Goal: Transaction & Acquisition: Book appointment/travel/reservation

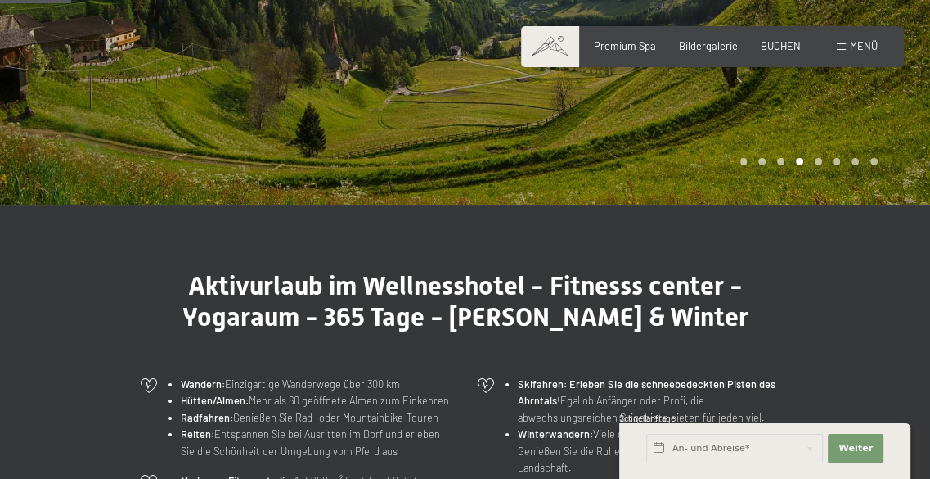
scroll to position [164, 0]
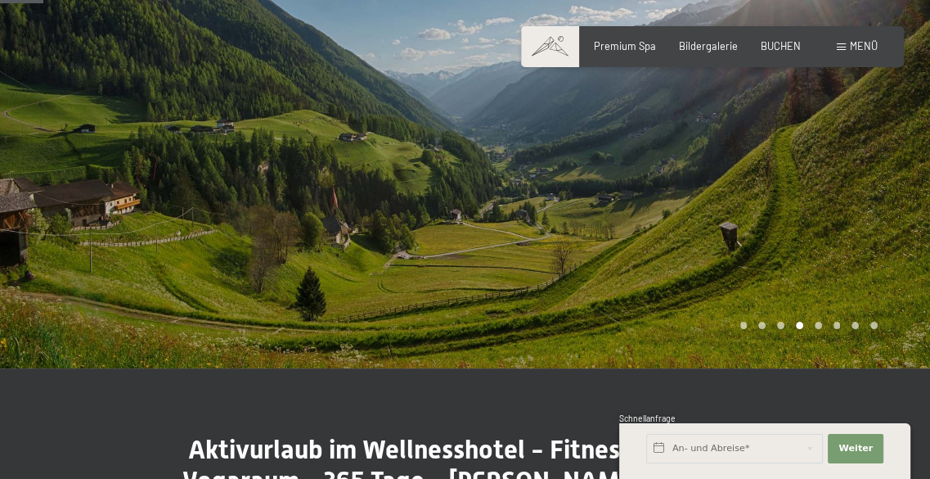
click at [818, 322] on div "Carousel Page 5" at bounding box center [818, 325] width 7 height 7
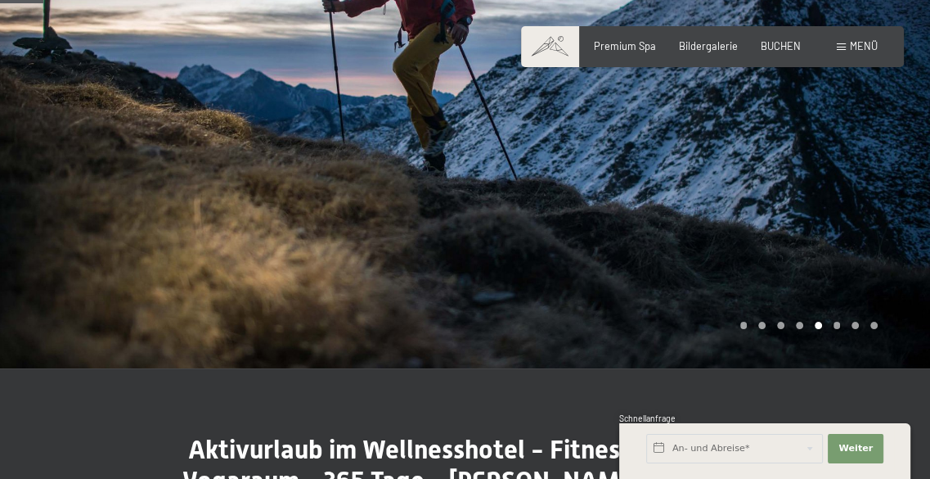
click at [840, 325] on div "Carousel Page 6" at bounding box center [837, 325] width 7 height 7
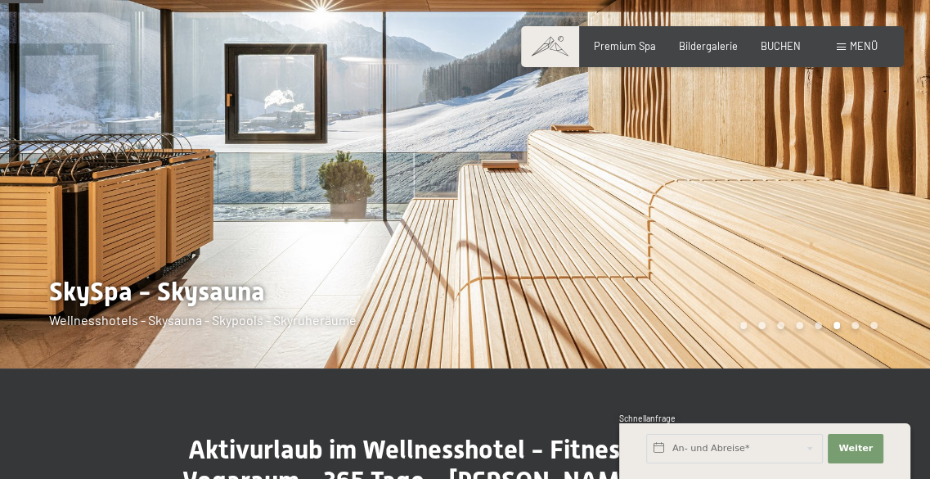
click at [855, 322] on div "Carousel Page 7" at bounding box center [855, 325] width 7 height 7
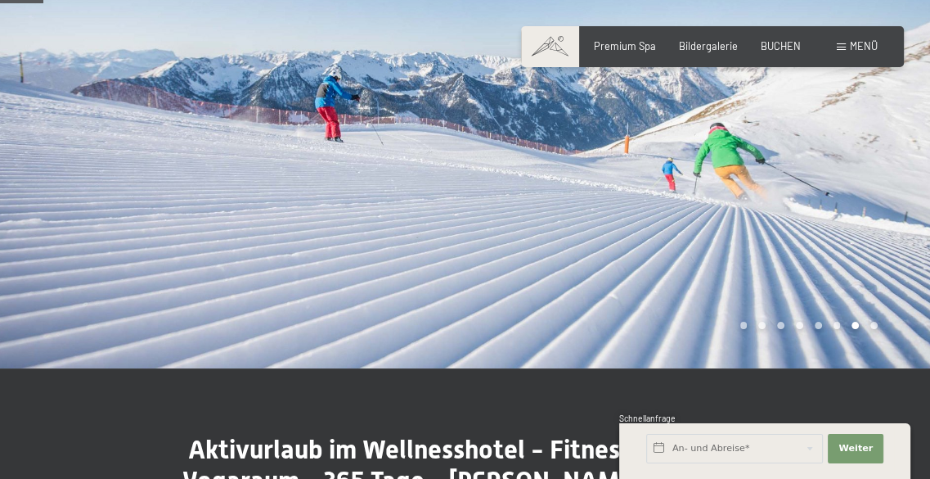
click at [872, 323] on div "Carousel Page 8" at bounding box center [874, 325] width 7 height 7
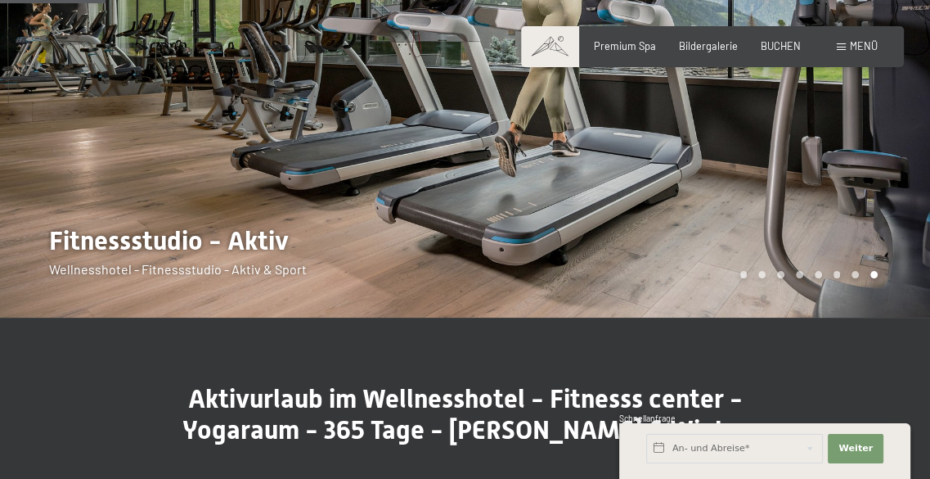
scroll to position [0, 0]
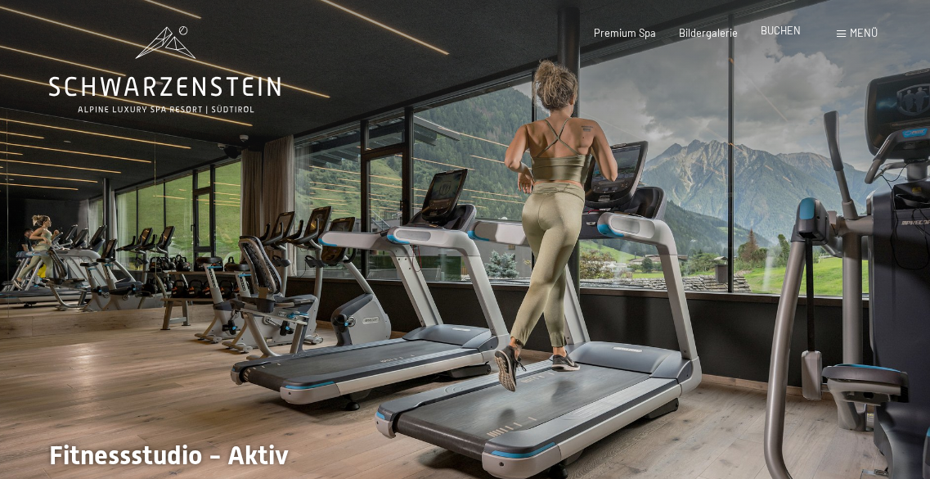
click at [782, 28] on span "BUCHEN" at bounding box center [781, 30] width 40 height 13
click at [778, 31] on span "BUCHEN" at bounding box center [781, 30] width 40 height 13
click at [786, 33] on span "BUCHEN" at bounding box center [781, 30] width 40 height 13
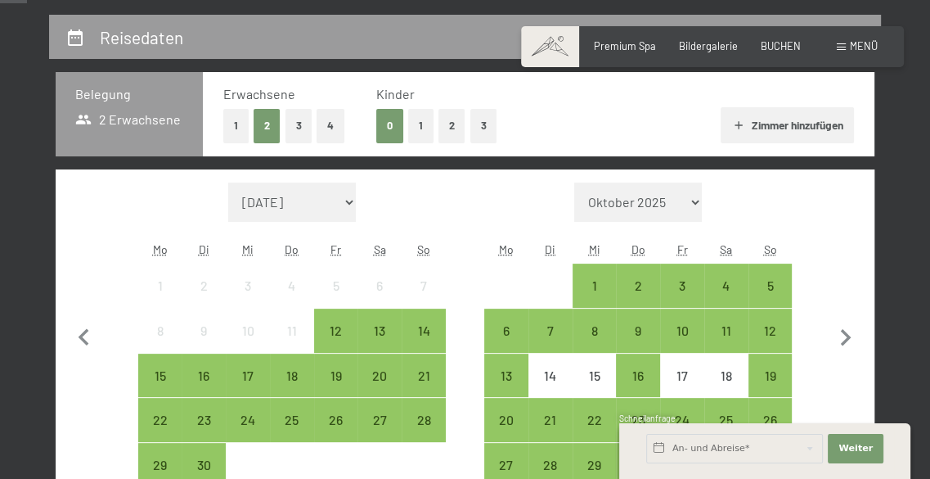
scroll to position [327, 0]
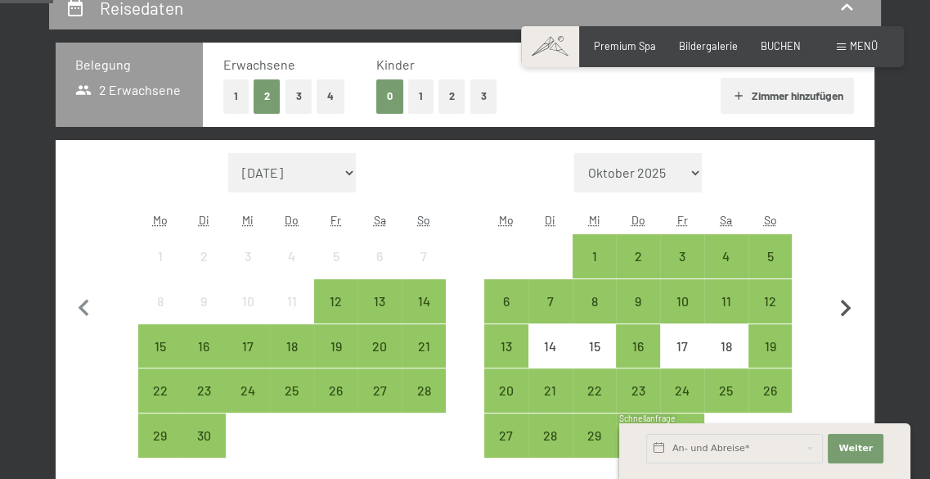
click at [844, 306] on icon "button" at bounding box center [846, 308] width 34 height 34
select select "[DATE]"
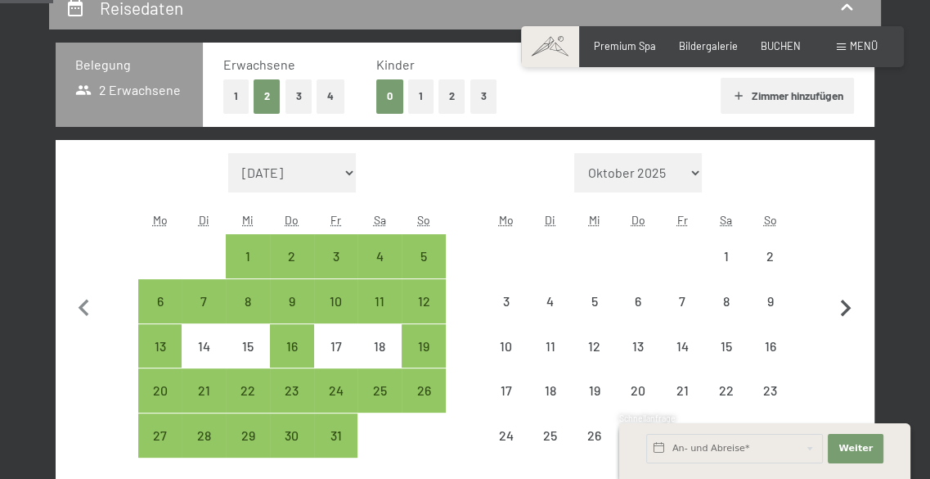
click at [844, 306] on icon "button" at bounding box center [846, 308] width 34 height 34
select select "[DATE]"
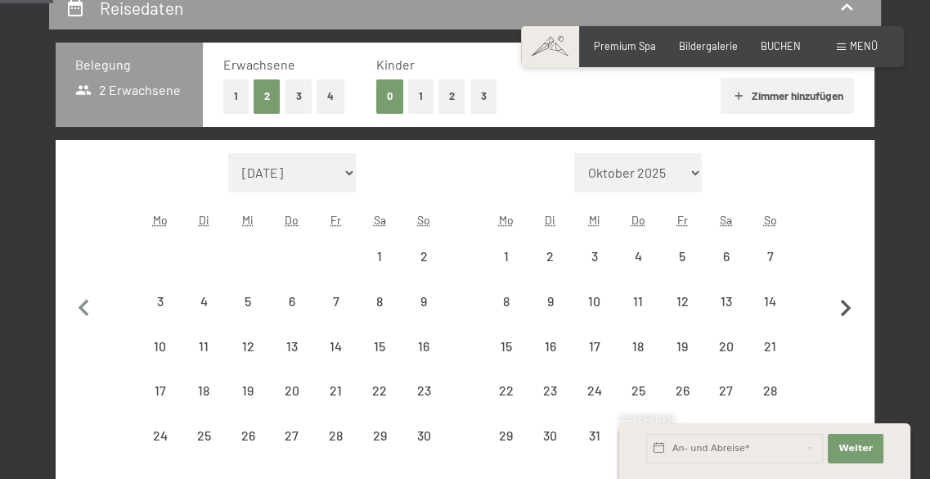
click at [843, 306] on icon "button" at bounding box center [846, 308] width 34 height 34
click at [843, 306] on button "button" at bounding box center [846, 328] width 34 height 350
select select "[DATE]"
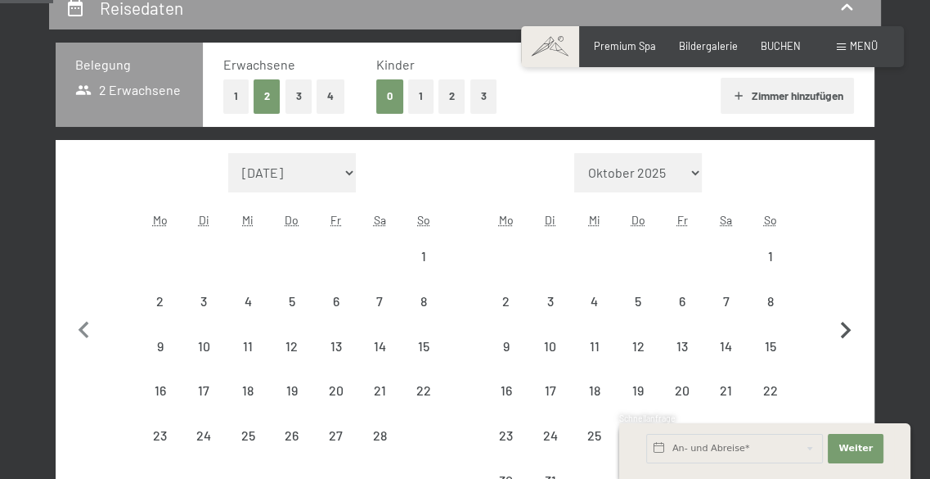
select select "[DATE]"
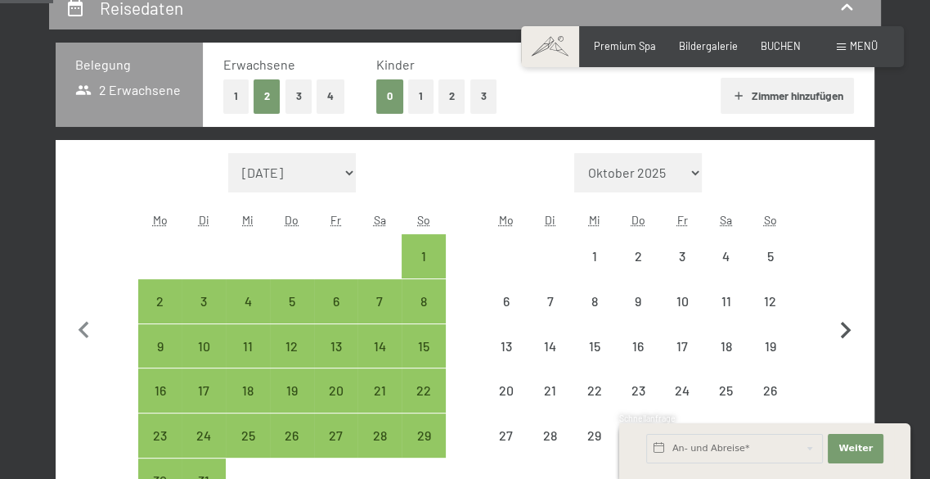
click at [843, 306] on button "button" at bounding box center [846, 328] width 34 height 350
select select "[DATE]"
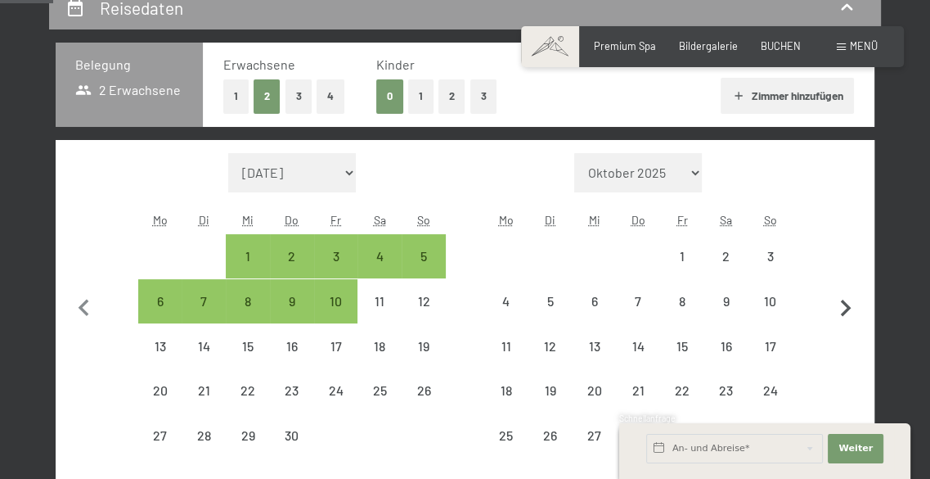
click at [843, 306] on icon "button" at bounding box center [846, 308] width 34 height 34
select select "[DATE]"
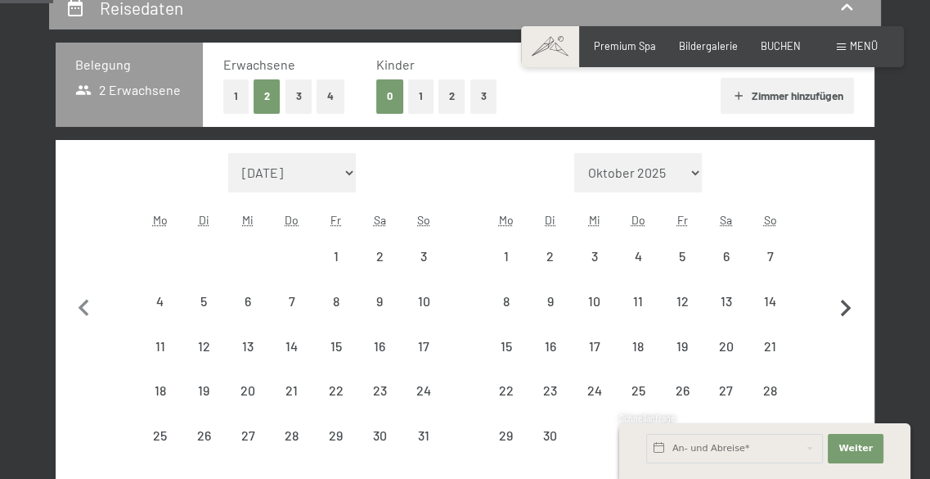
select select "[DATE]"
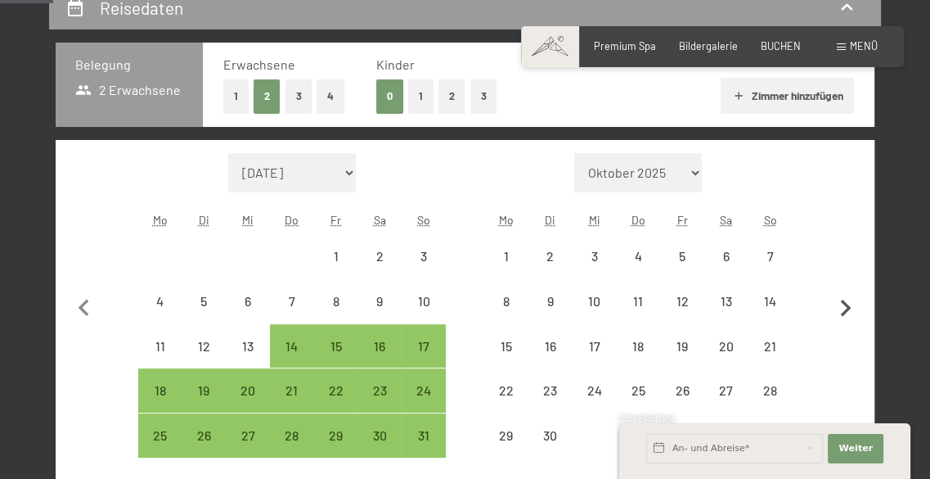
select select "[DATE]"
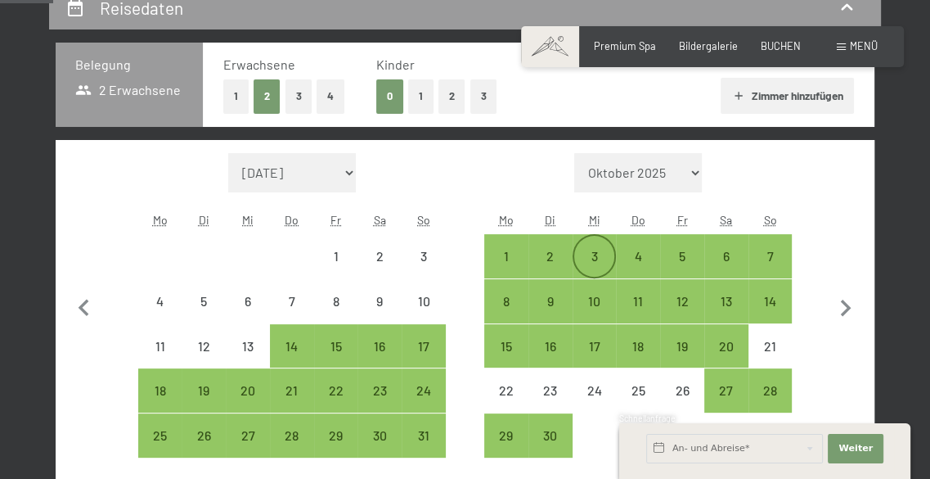
click at [592, 252] on div "3" at bounding box center [594, 270] width 41 height 41
select select "[DATE]"
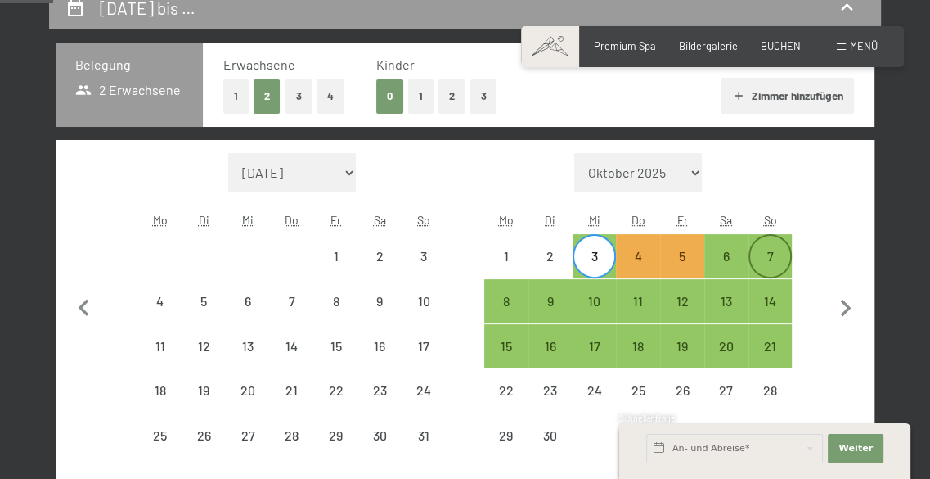
click at [772, 255] on div "7" at bounding box center [770, 270] width 41 height 41
select select "[DATE]"
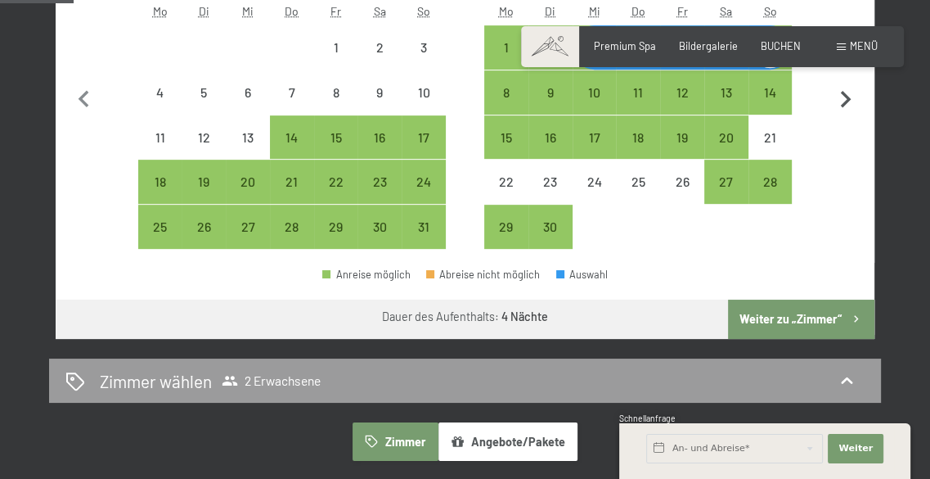
scroll to position [573, 0]
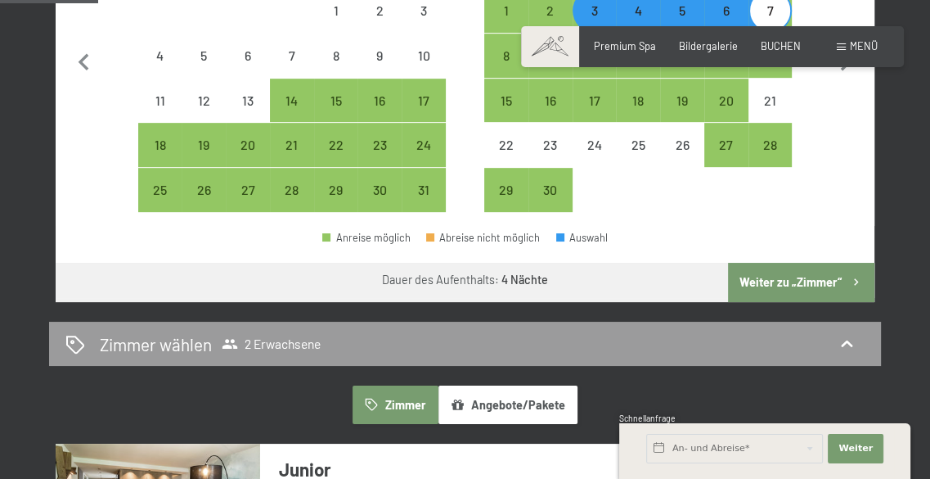
click at [806, 281] on button "Weiter zu „Zimmer“" at bounding box center [801, 282] width 146 height 39
select select "[DATE]"
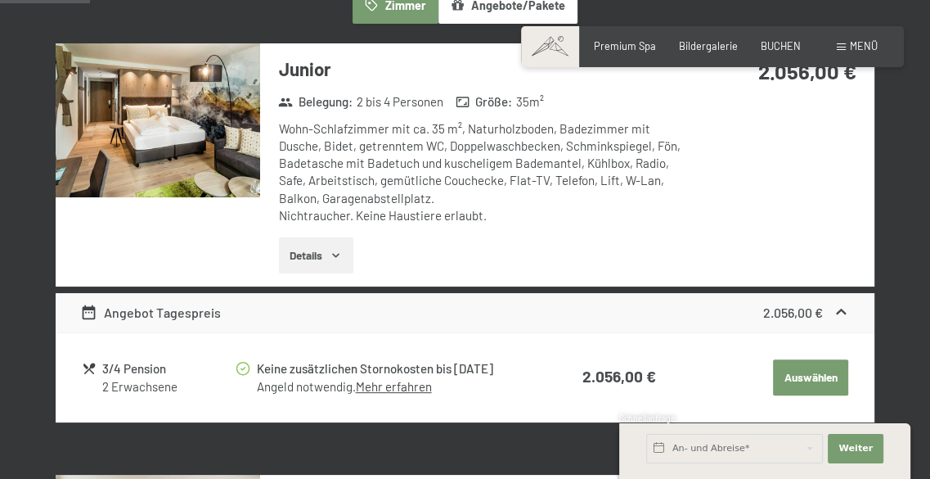
scroll to position [475, 0]
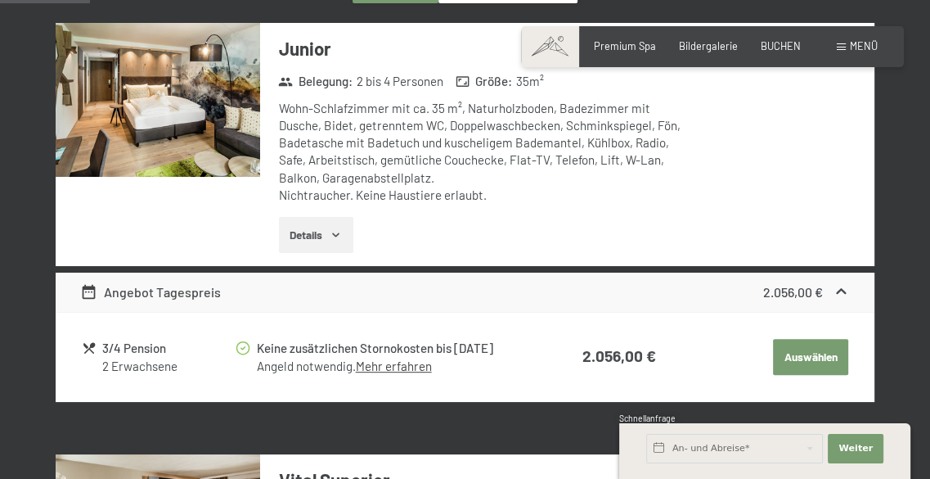
click at [157, 85] on img at bounding box center [158, 100] width 205 height 154
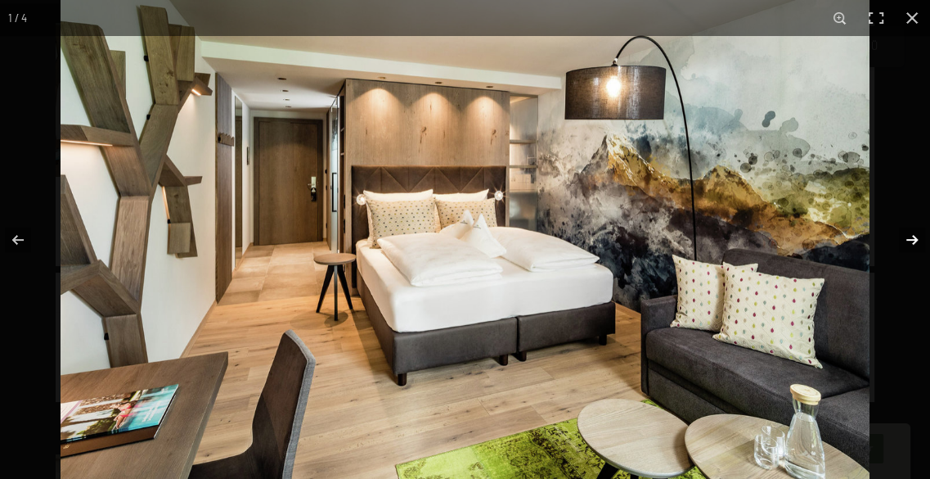
click at [912, 241] on button "button" at bounding box center [901, 240] width 57 height 82
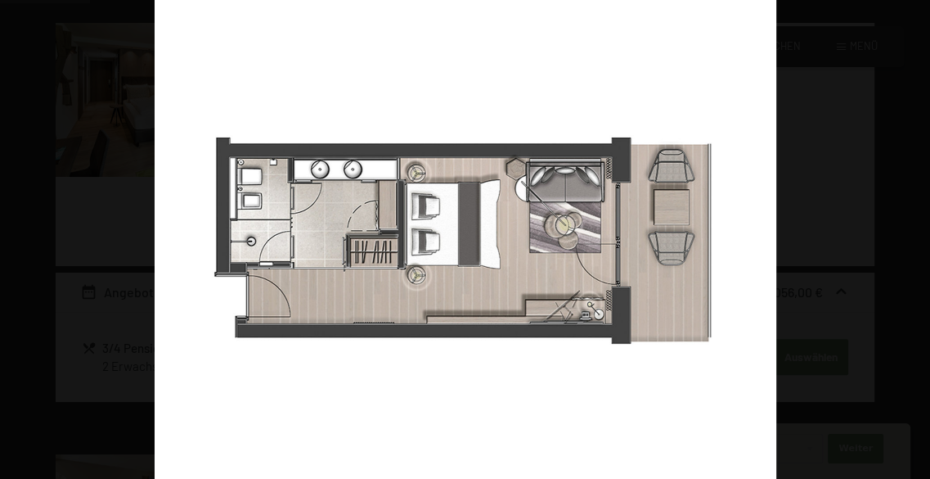
click at [912, 241] on button "button" at bounding box center [901, 240] width 57 height 82
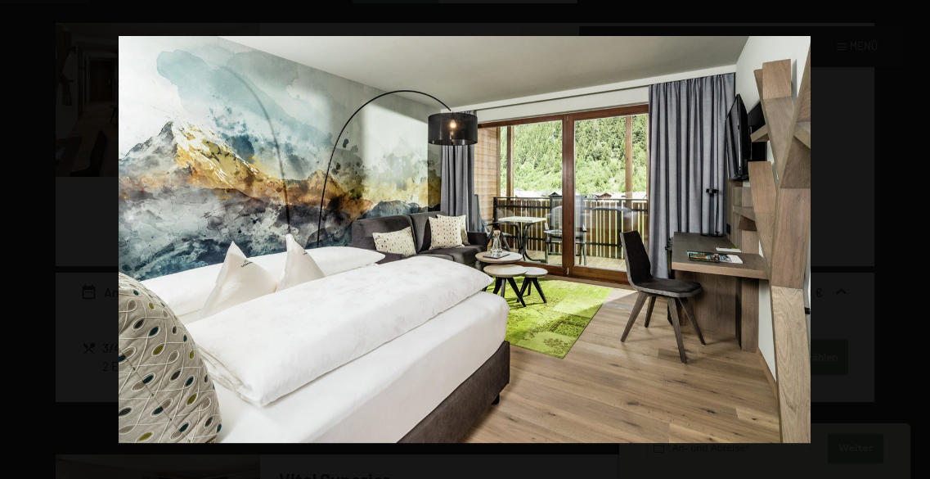
click at [912, 241] on button "button" at bounding box center [901, 240] width 57 height 82
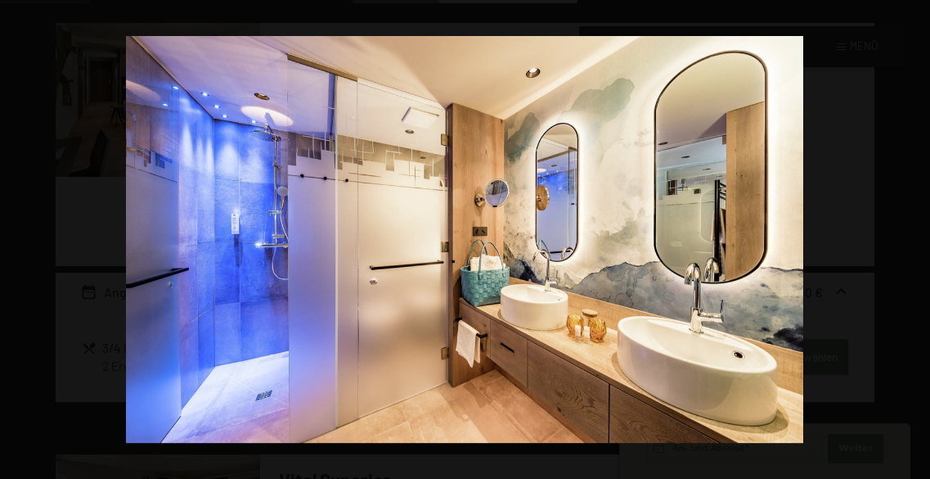
click at [912, 241] on button "button" at bounding box center [901, 240] width 57 height 82
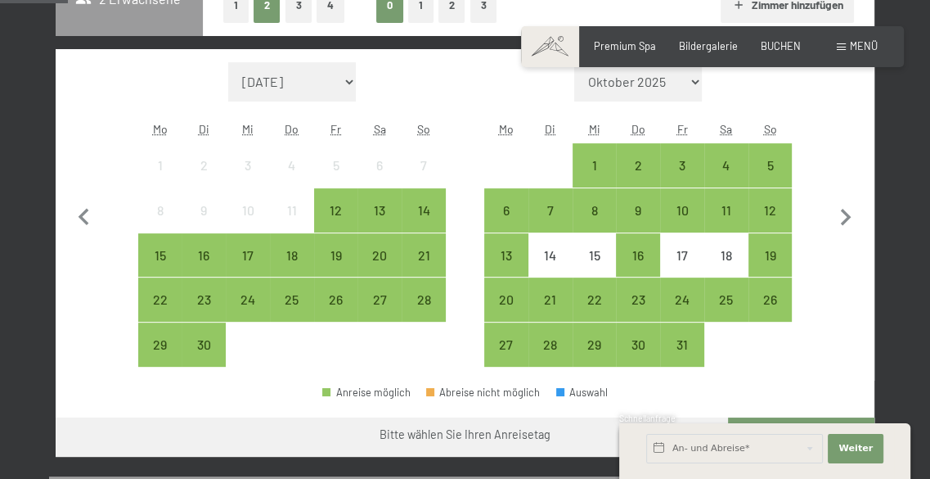
scroll to position [409, 0]
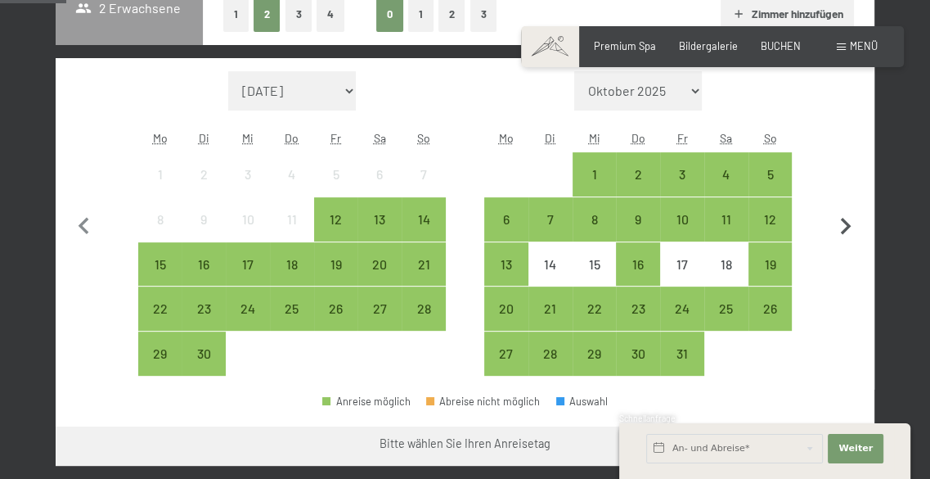
click at [844, 222] on icon "button" at bounding box center [846, 226] width 34 height 34
select select "2025-10-01"
select select "2025-11-01"
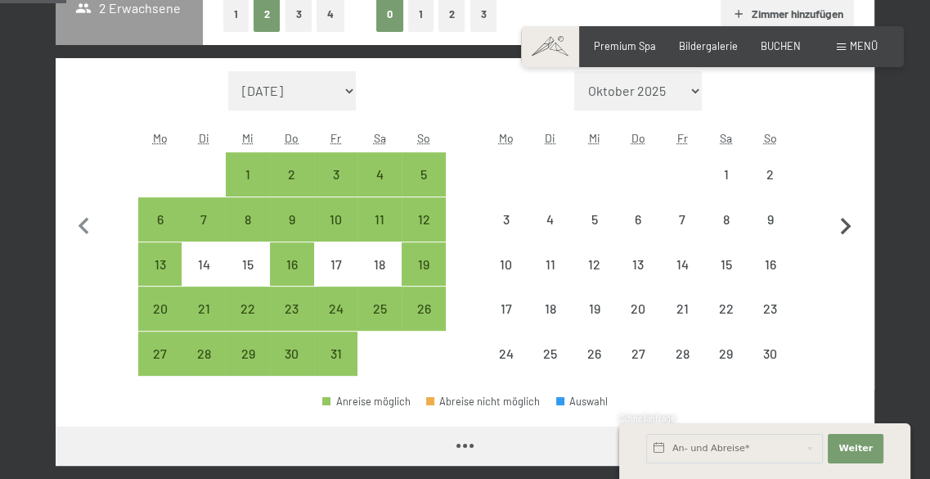
click at [844, 222] on icon "button" at bounding box center [846, 226] width 34 height 34
select select "2025-11-01"
select select "2025-12-01"
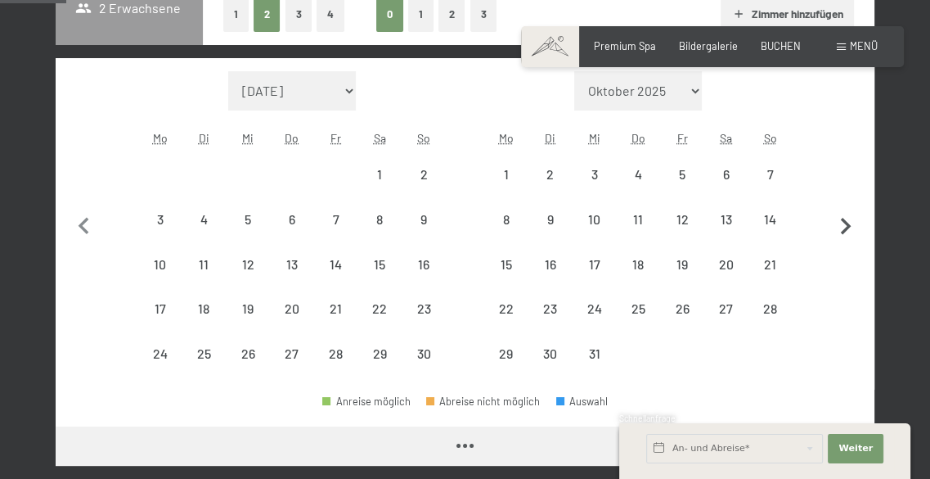
click at [844, 222] on icon "button" at bounding box center [846, 226] width 34 height 34
select select "[DATE]"
click at [844, 222] on icon "button" at bounding box center [846, 226] width 34 height 34
select select "[DATE]"
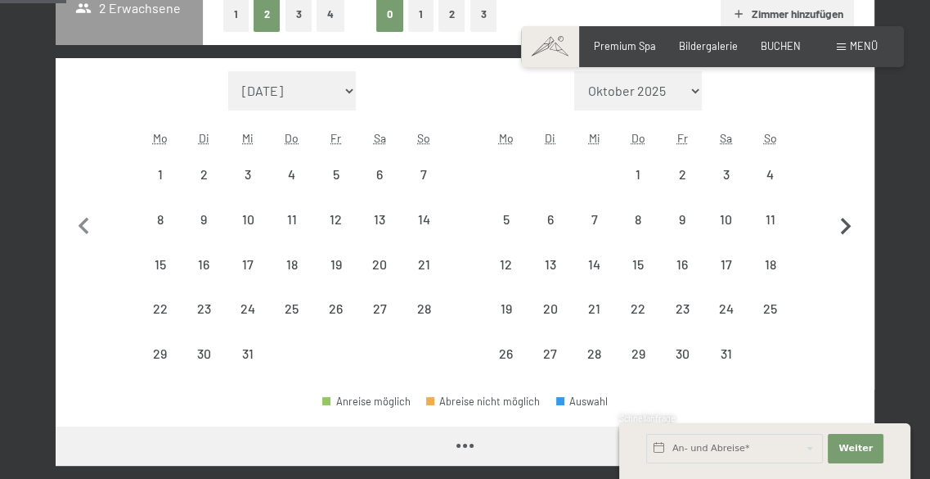
select select "[DATE]"
click at [844, 222] on icon "button" at bounding box center [846, 226] width 34 height 34
select select "[DATE]"
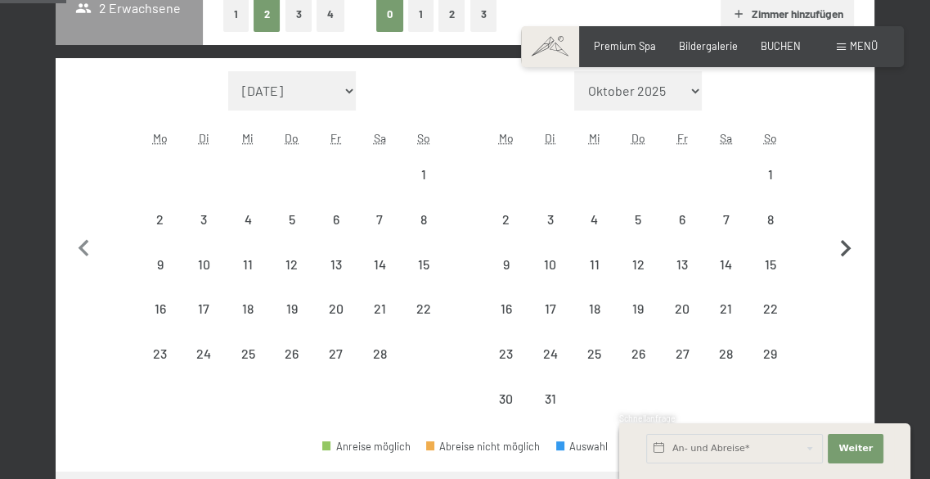
select select "[DATE]"
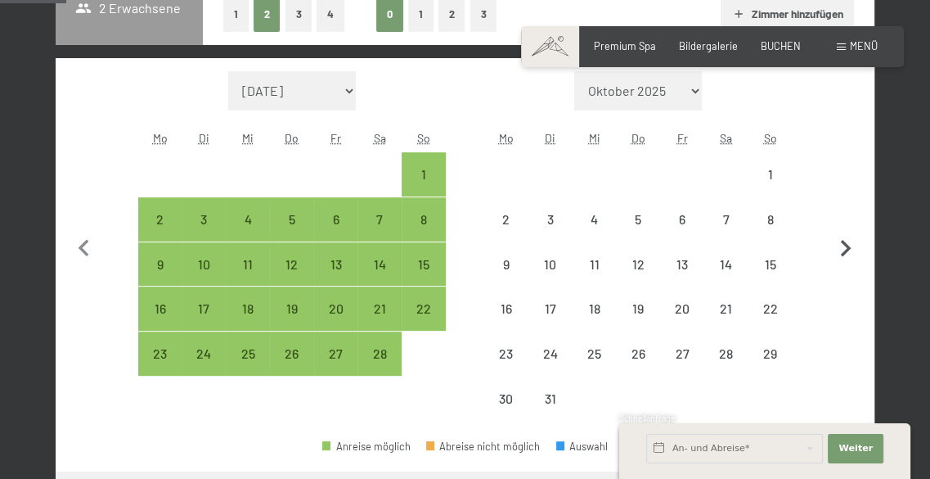
select select "[DATE]"
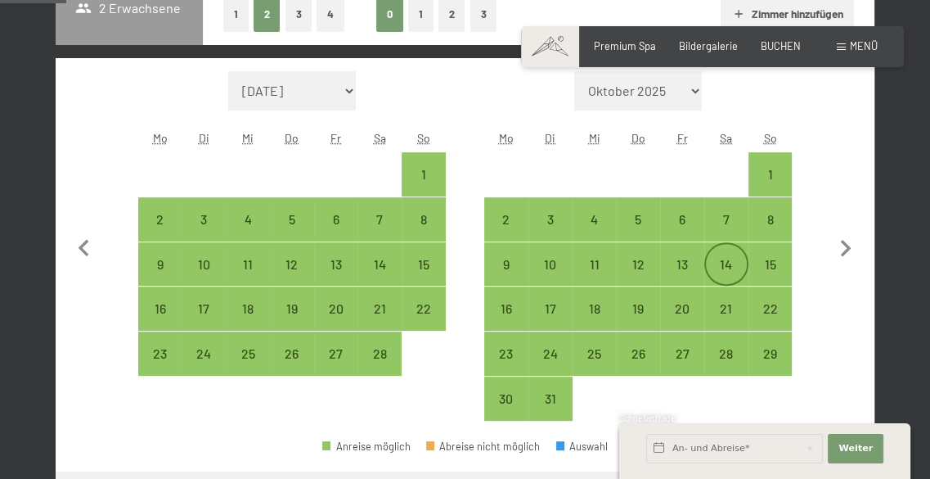
click at [732, 259] on div "14" at bounding box center [726, 278] width 41 height 41
select select "[DATE]"
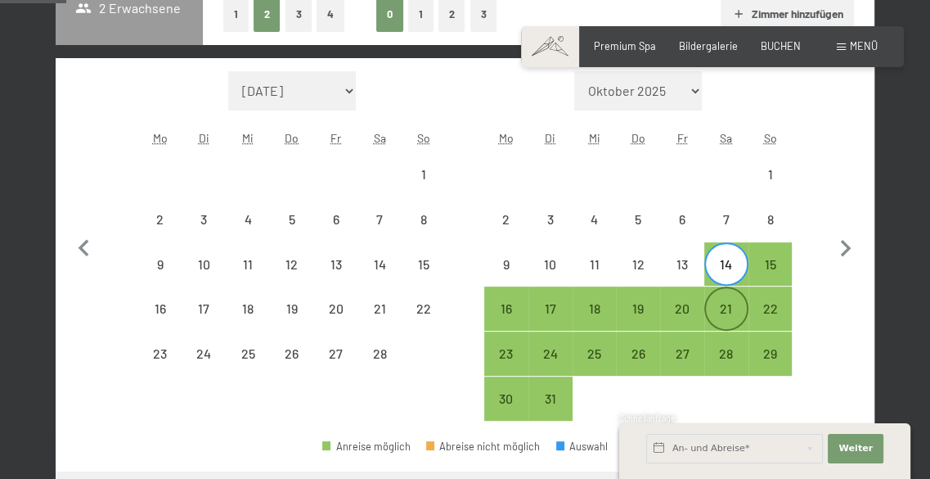
click at [733, 307] on div "21" at bounding box center [726, 322] width 41 height 41
select select "[DATE]"
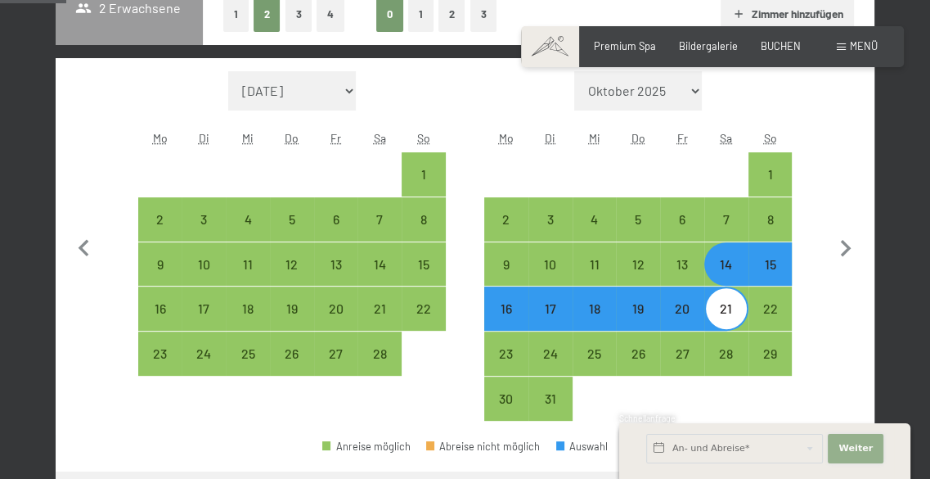
click at [849, 444] on span "Weiter" at bounding box center [856, 448] width 34 height 13
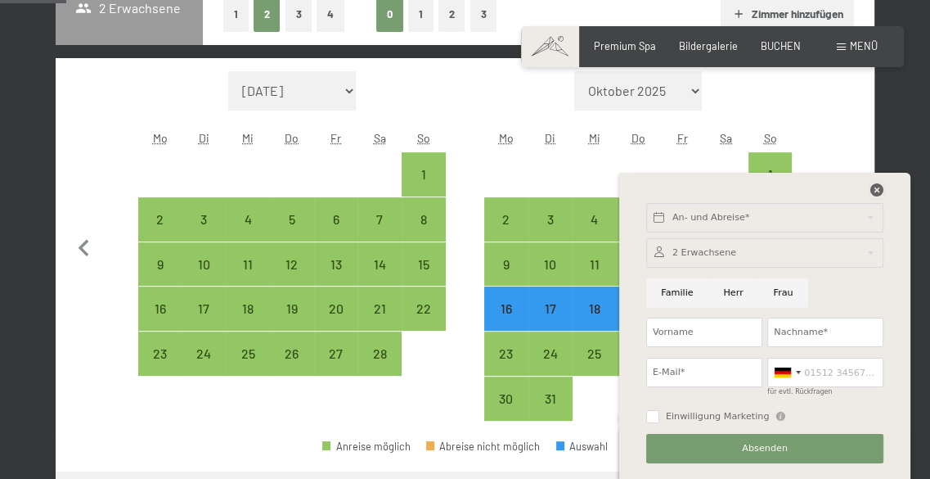
click at [873, 187] on icon at bounding box center [877, 189] width 13 height 13
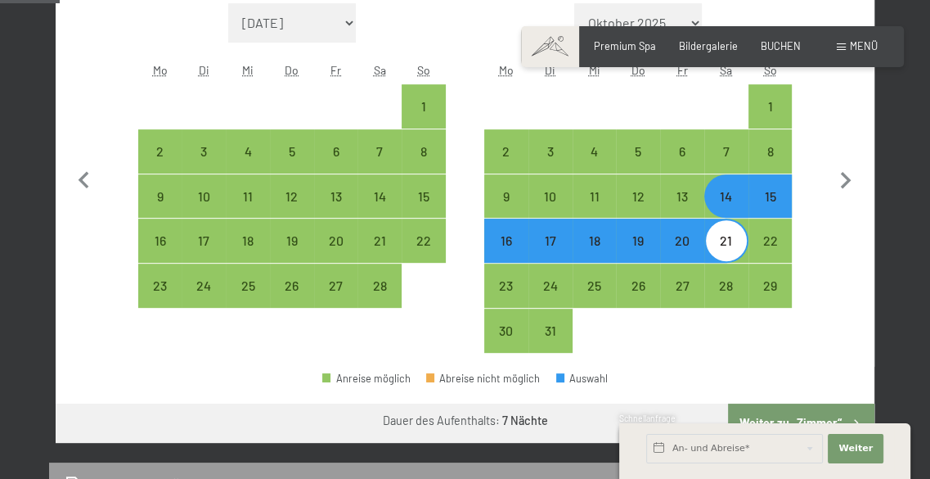
scroll to position [491, 0]
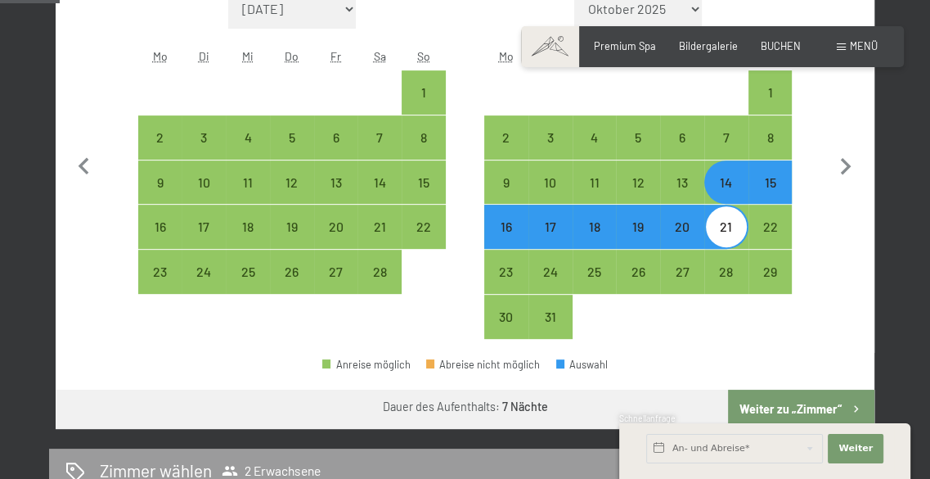
click at [800, 403] on button "Weiter zu „Zimmer“" at bounding box center [801, 409] width 146 height 39
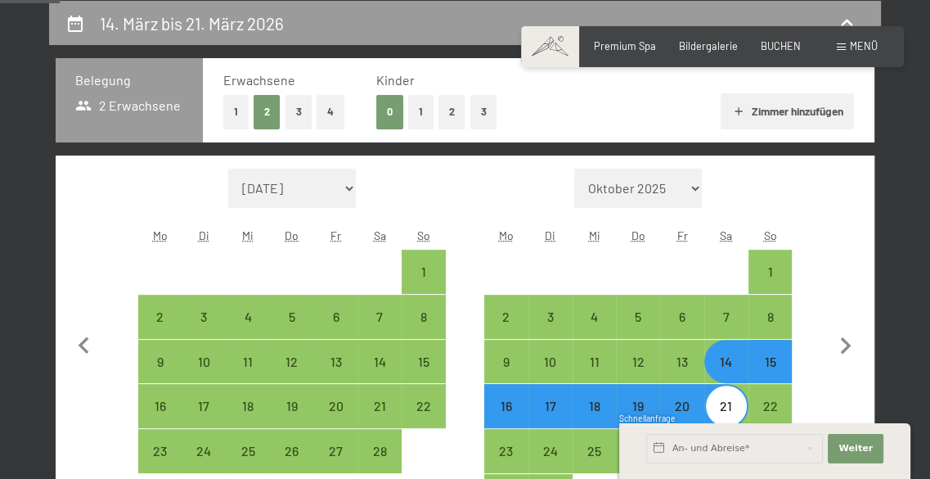
select select "[DATE]"
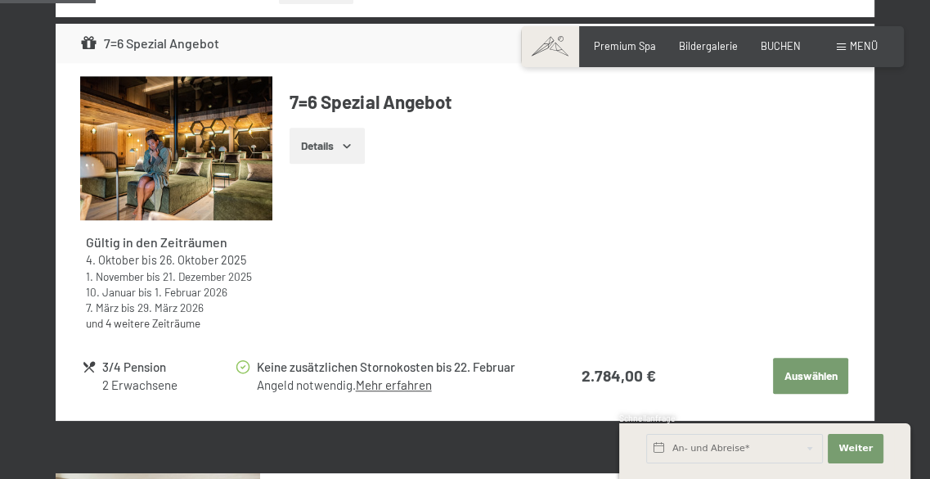
scroll to position [735, 0]
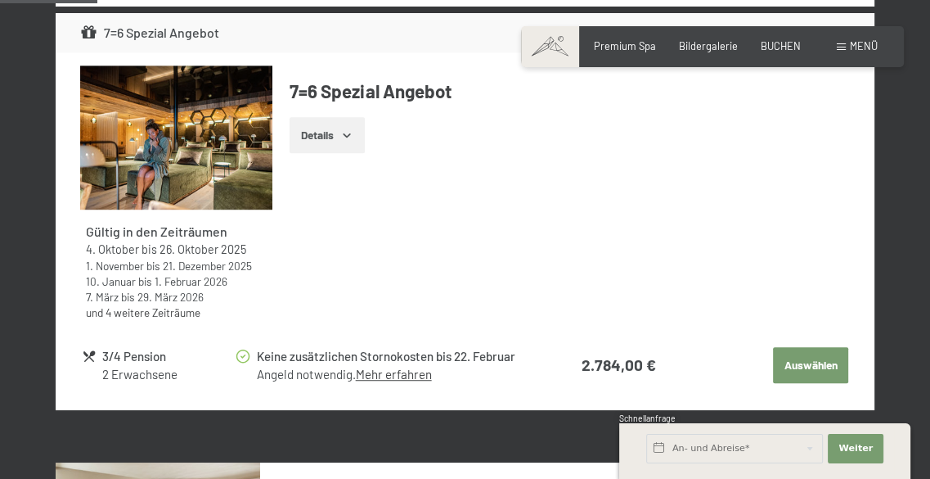
click at [813, 363] on button "Auswählen" at bounding box center [810, 365] width 75 height 36
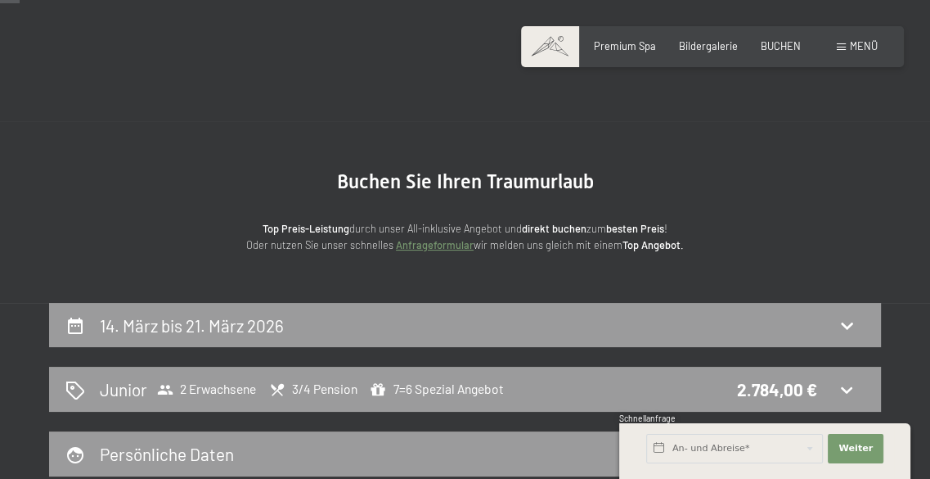
scroll to position [0, 0]
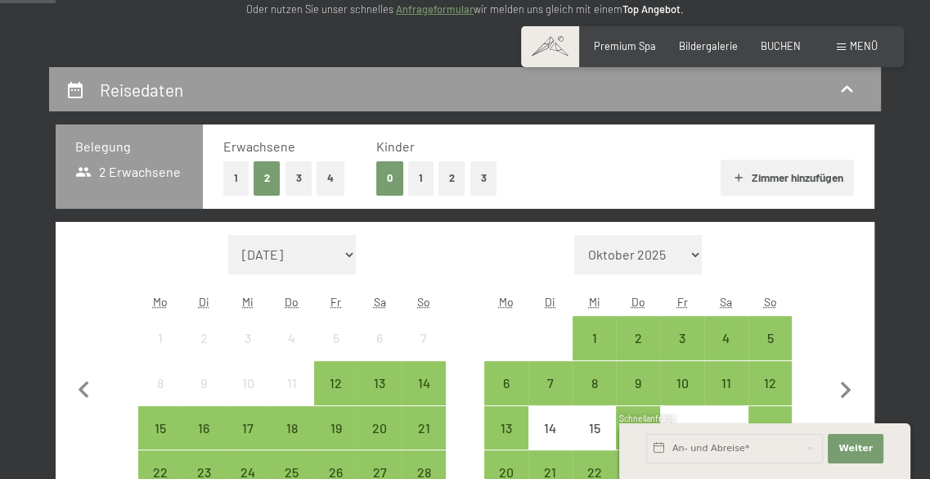
scroll to position [409, 0]
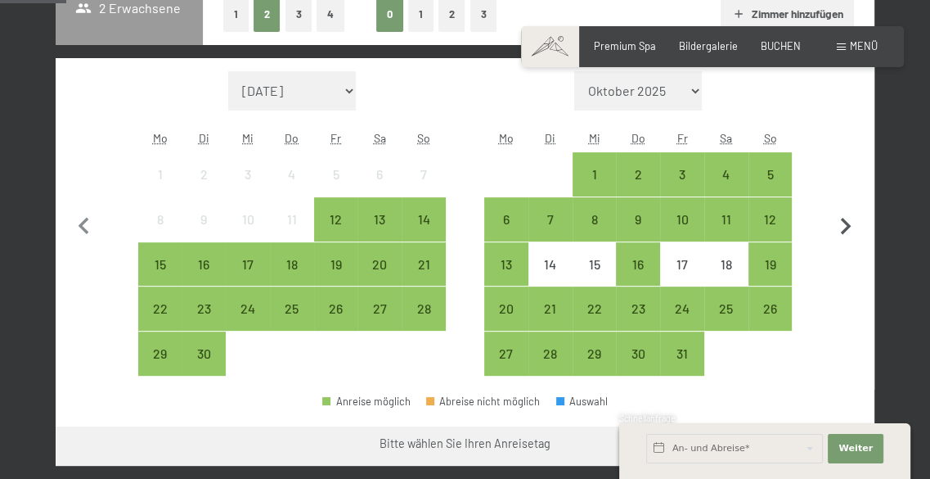
click at [849, 223] on icon "button" at bounding box center [846, 226] width 34 height 34
select select "2025-10-01"
select select "2025-11-01"
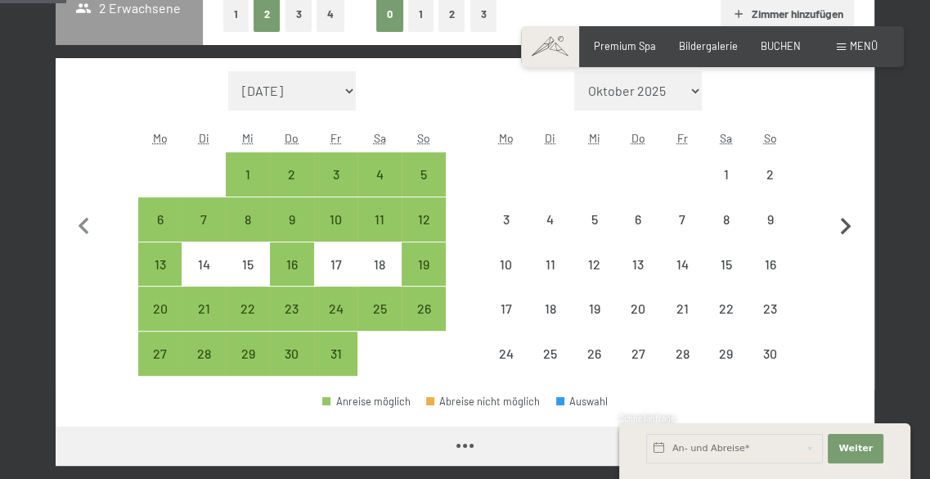
click at [848, 223] on icon "button" at bounding box center [846, 225] width 11 height 17
select select "2025-11-01"
select select "2025-12-01"
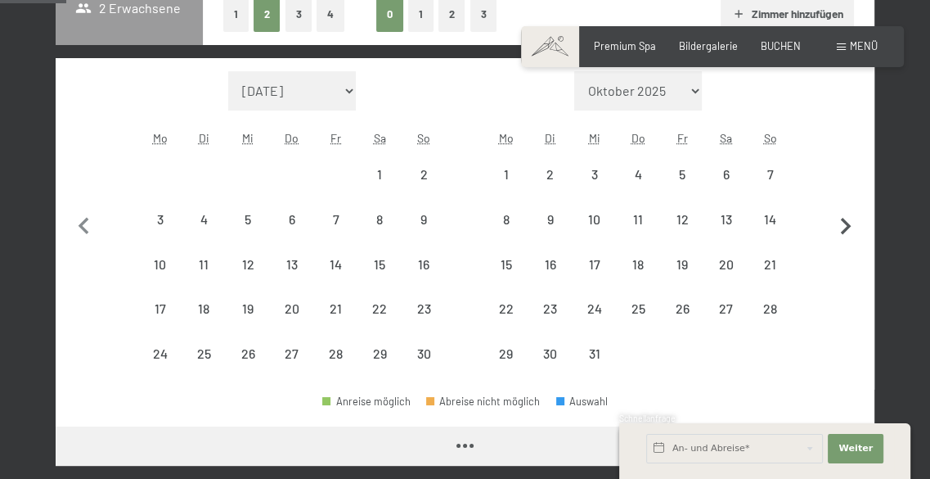
click at [848, 223] on icon "button" at bounding box center [846, 225] width 11 height 17
select select "2025-12-01"
select select "2026-01-01"
click at [848, 223] on icon "button" at bounding box center [846, 225] width 11 height 17
select select "[DATE]"
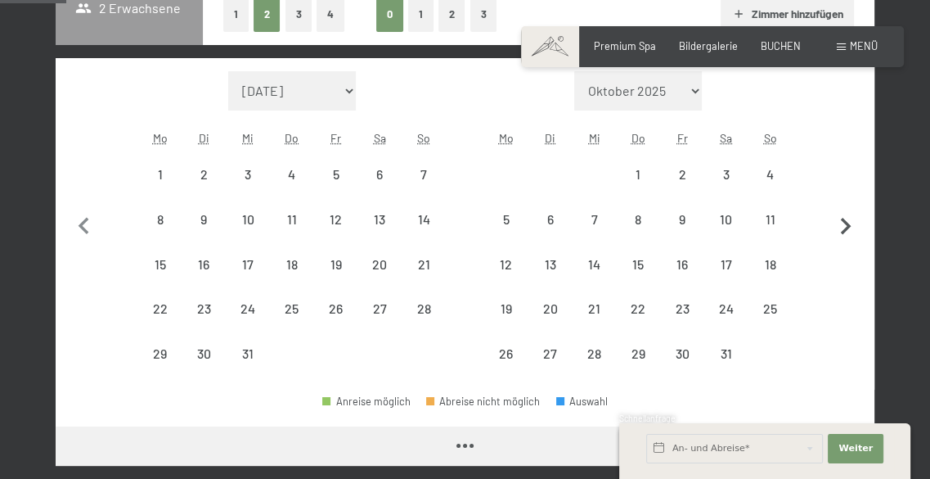
select select "[DATE]"
click at [848, 223] on icon "button" at bounding box center [846, 225] width 11 height 17
select select "[DATE]"
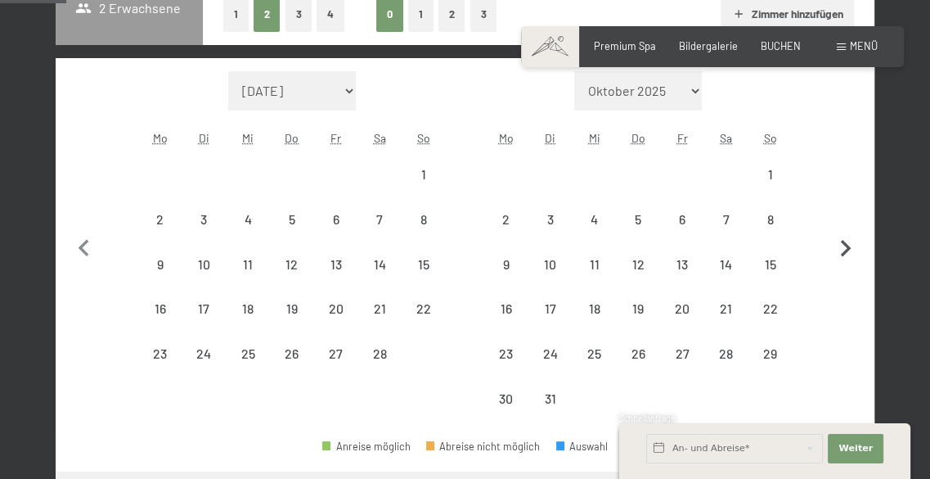
select select "[DATE]"
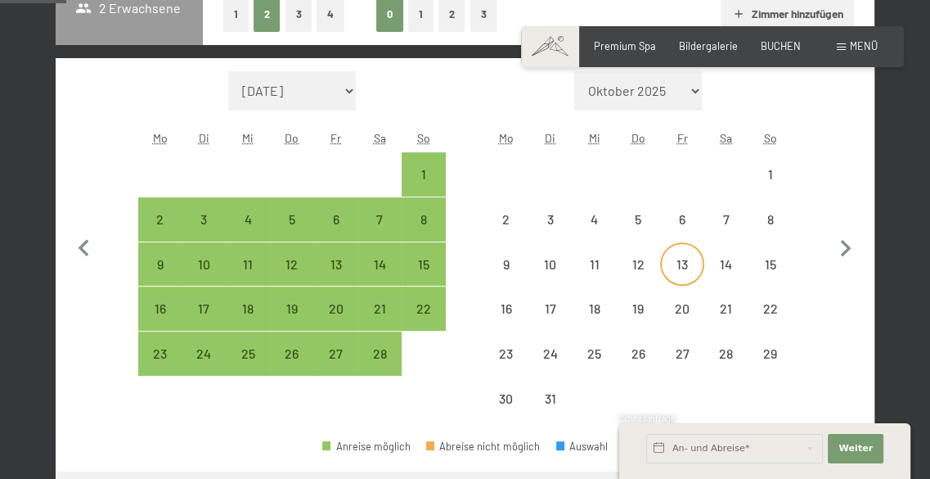
select select "[DATE]"
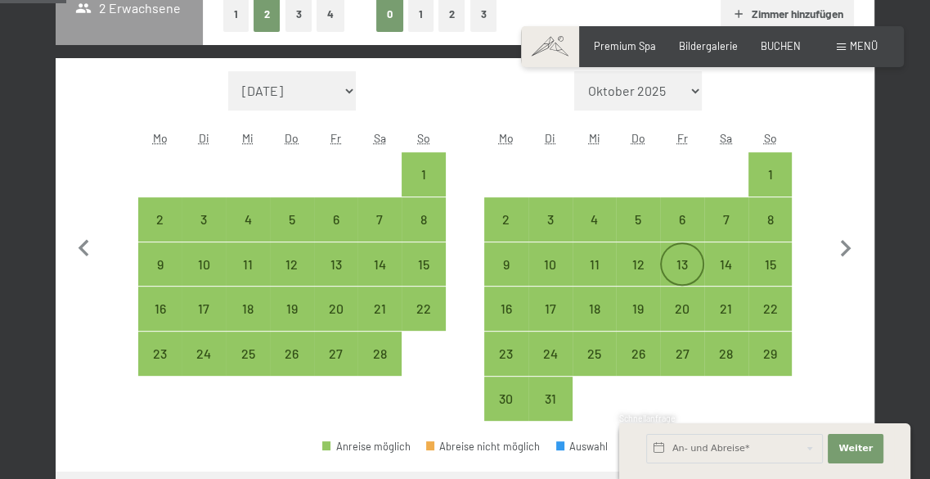
click at [683, 262] on div "13" at bounding box center [682, 278] width 41 height 41
select select "[DATE]"
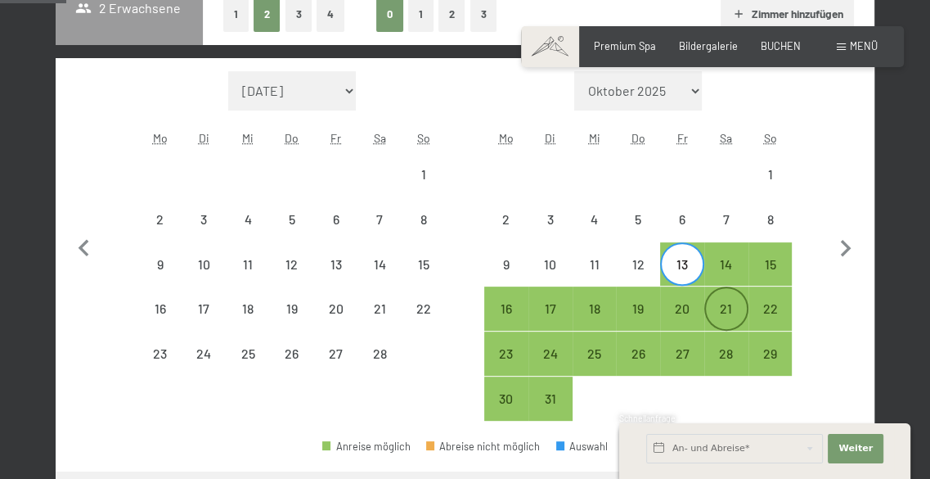
click at [725, 303] on div "21" at bounding box center [726, 322] width 41 height 41
select select "[DATE]"
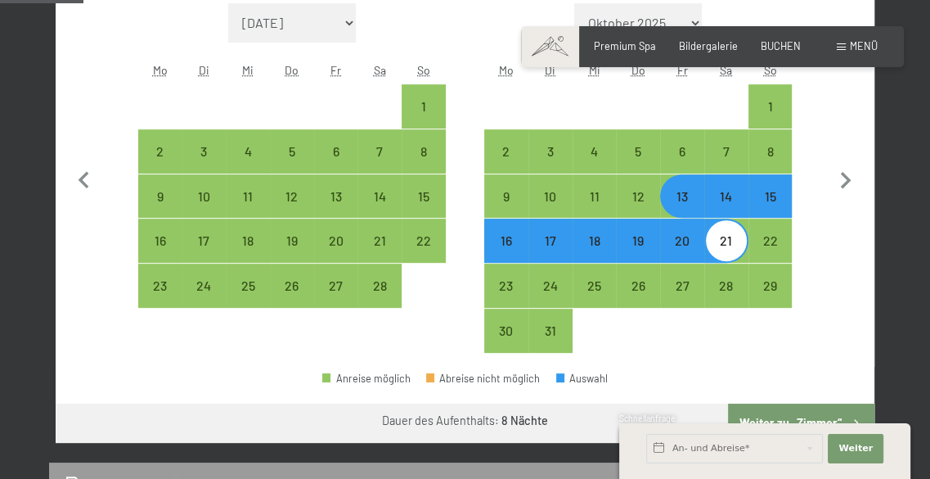
scroll to position [491, 0]
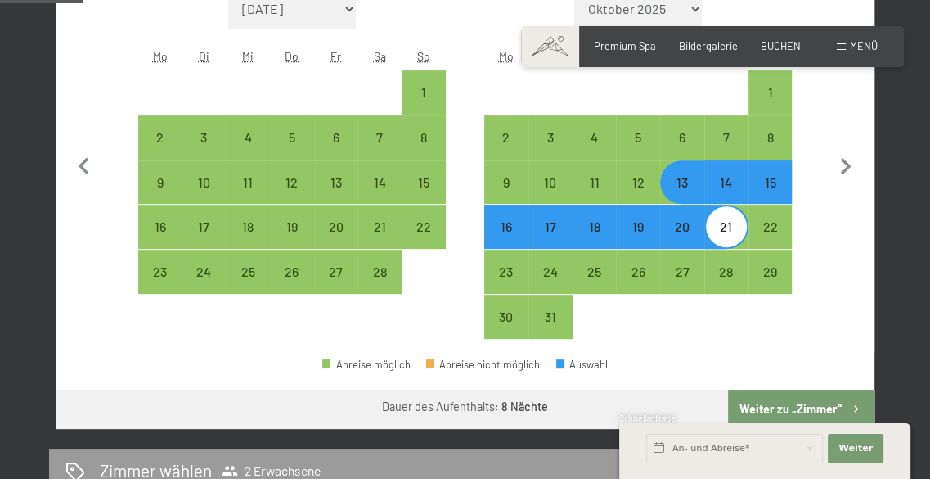
click at [806, 403] on button "Weiter zu „Zimmer“" at bounding box center [801, 409] width 146 height 39
select select "[DATE]"
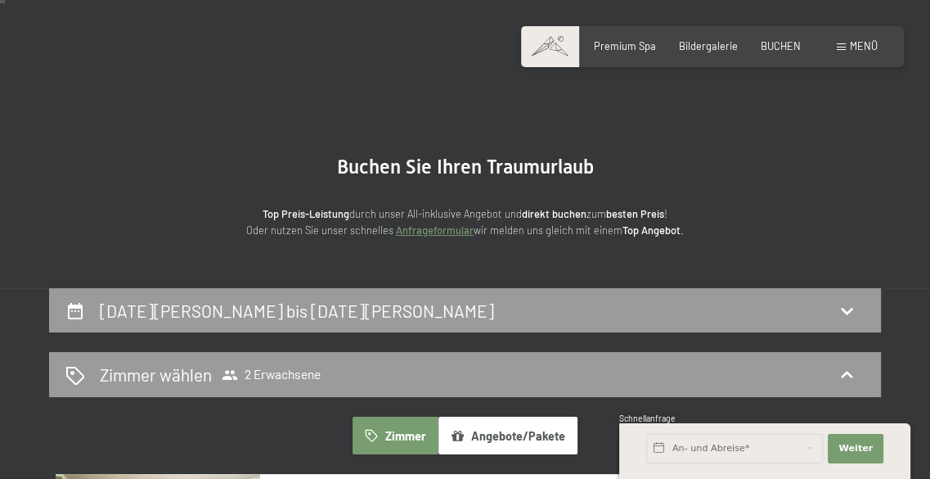
scroll to position [0, 0]
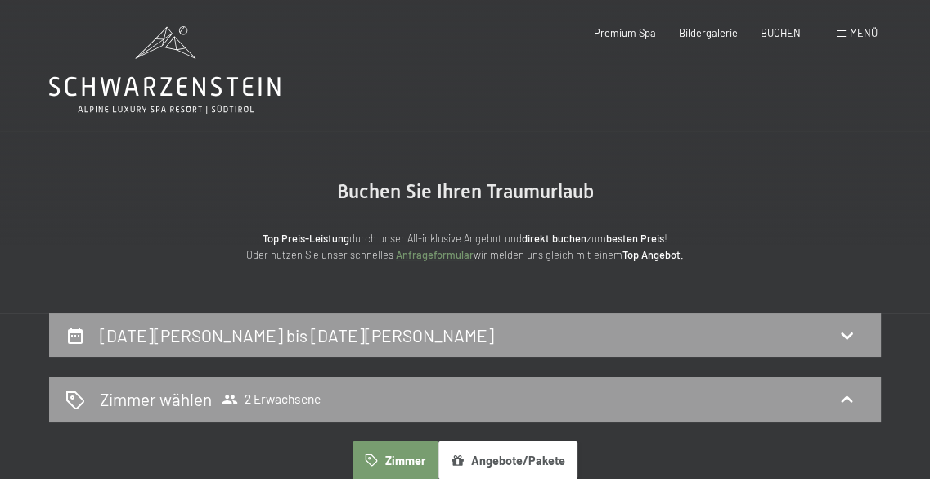
click at [850, 29] on span "Menü" at bounding box center [864, 32] width 28 height 13
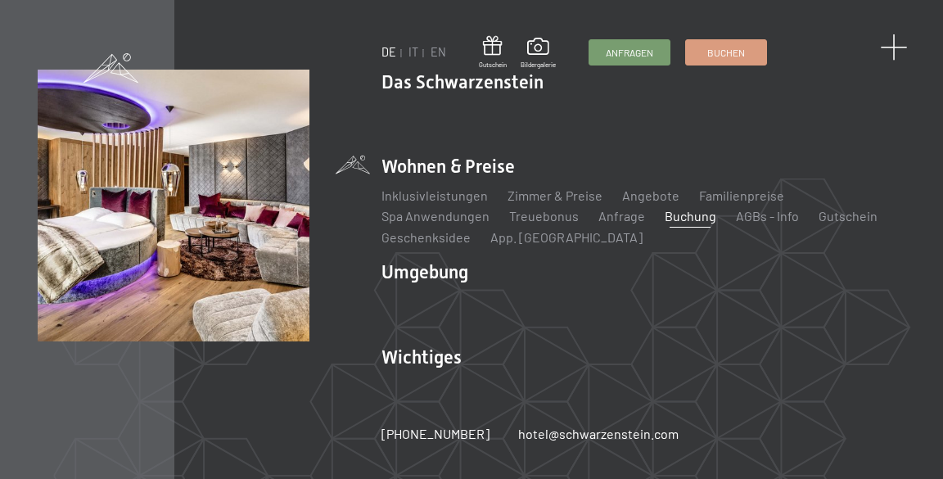
click at [901, 43] on span at bounding box center [893, 47] width 27 height 27
